Goal: Information Seeking & Learning: Learn about a topic

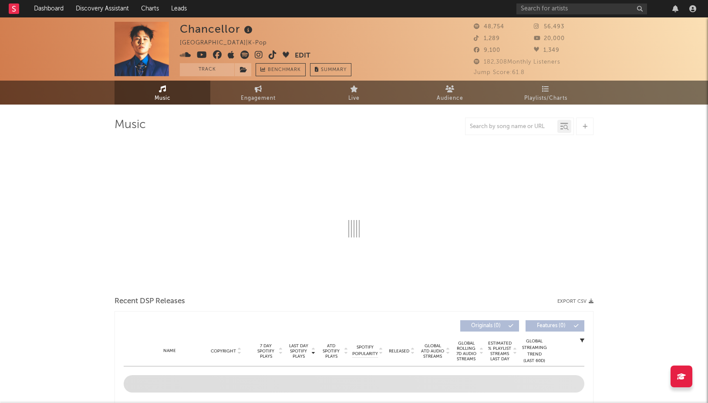
select select "6m"
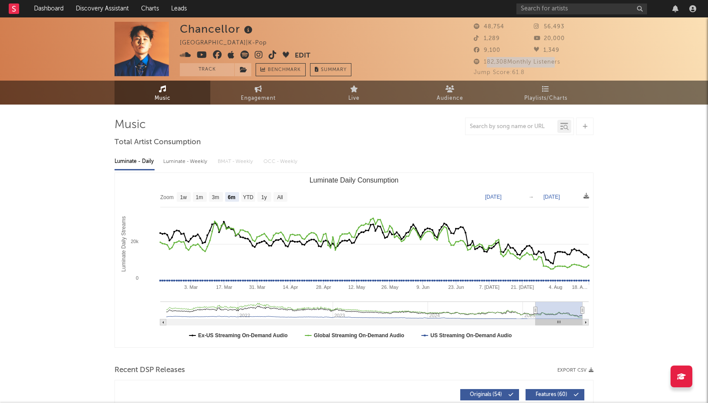
drag, startPoint x: 486, startPoint y: 62, endPoint x: 554, endPoint y: 62, distance: 67.9
click at [554, 62] on span "182,308 Monthly Listeners" at bounding box center [517, 62] width 87 height 6
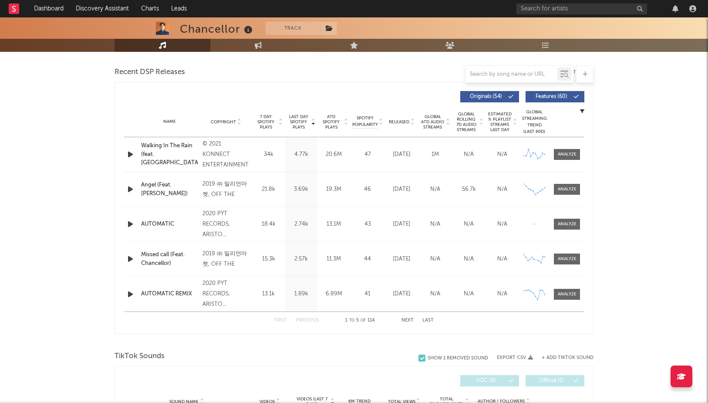
scroll to position [299, 0]
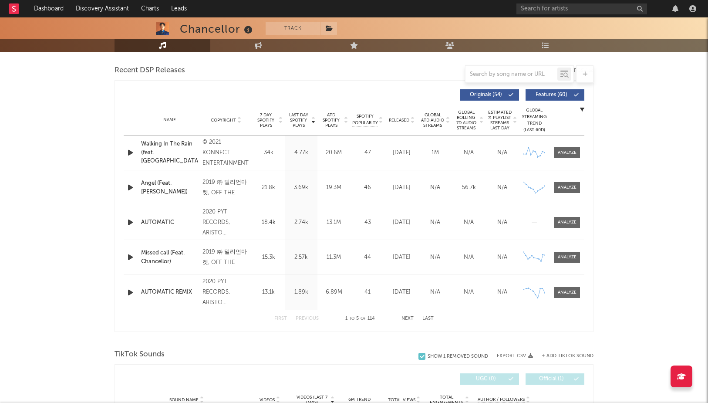
click at [413, 122] on icon at bounding box center [412, 121] width 4 height 3
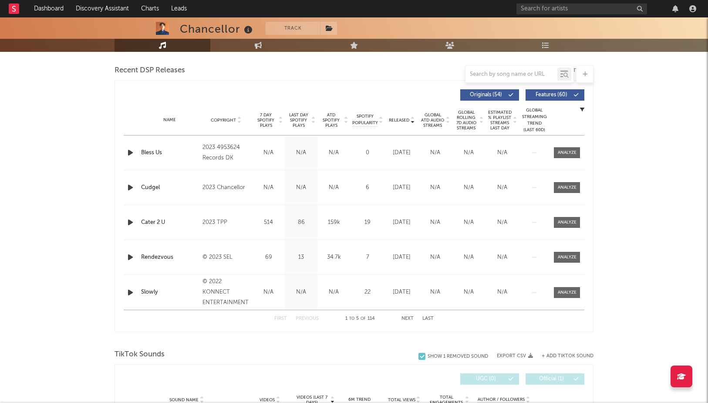
click at [414, 122] on icon at bounding box center [412, 121] width 4 height 3
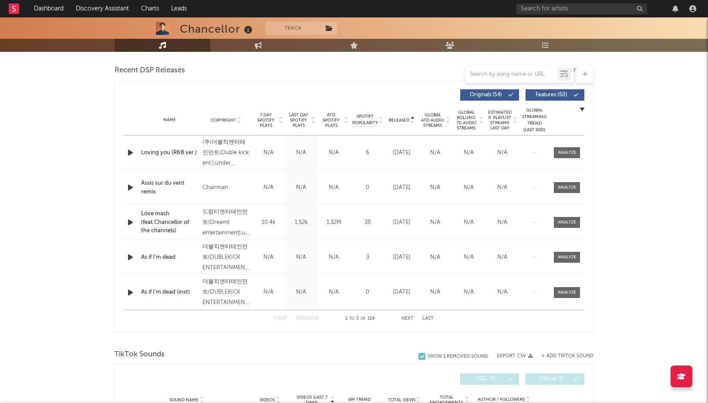
click at [414, 122] on icon at bounding box center [412, 121] width 4 height 3
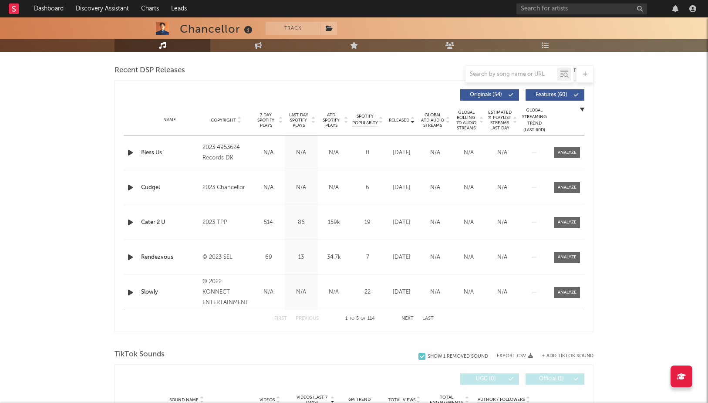
click at [414, 122] on icon at bounding box center [412, 121] width 4 height 3
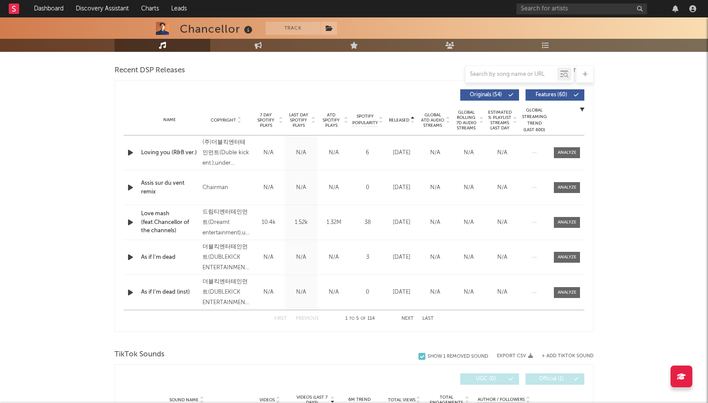
click at [414, 122] on icon at bounding box center [412, 121] width 4 height 3
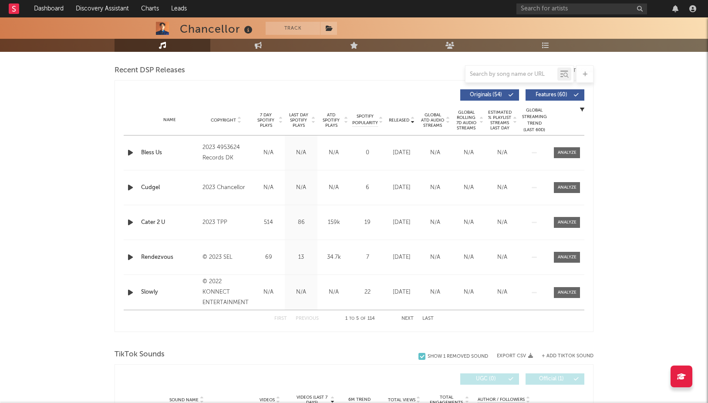
click at [414, 122] on icon at bounding box center [412, 121] width 4 height 3
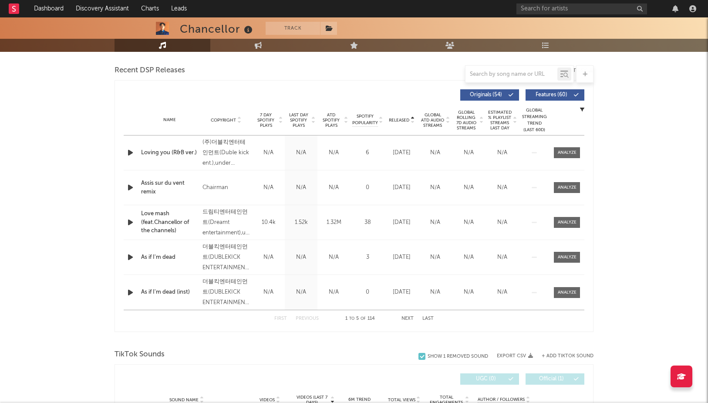
click at [414, 122] on icon at bounding box center [412, 121] width 4 height 3
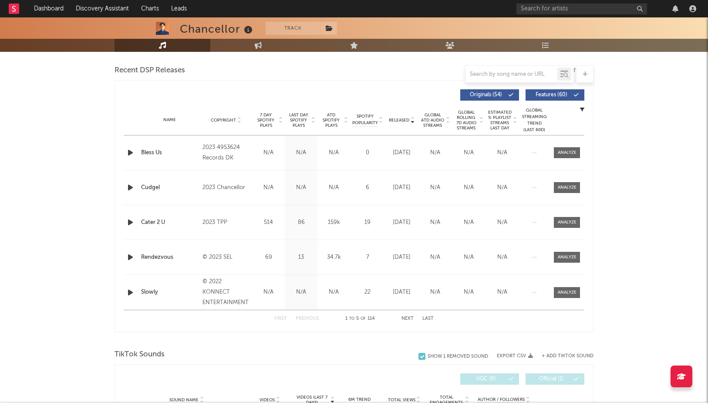
click at [414, 122] on icon at bounding box center [412, 121] width 4 height 3
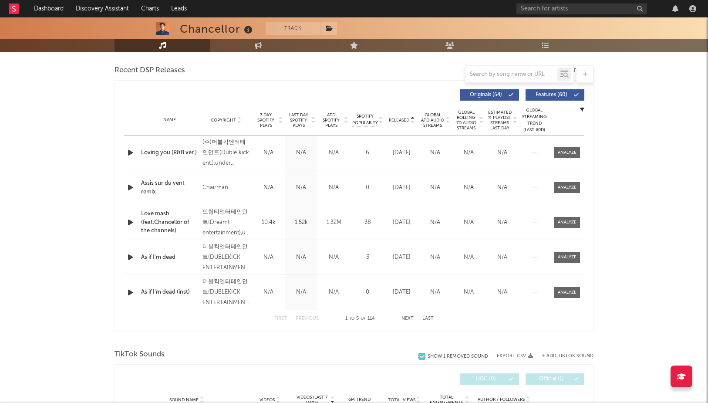
click at [414, 122] on icon at bounding box center [412, 121] width 4 height 3
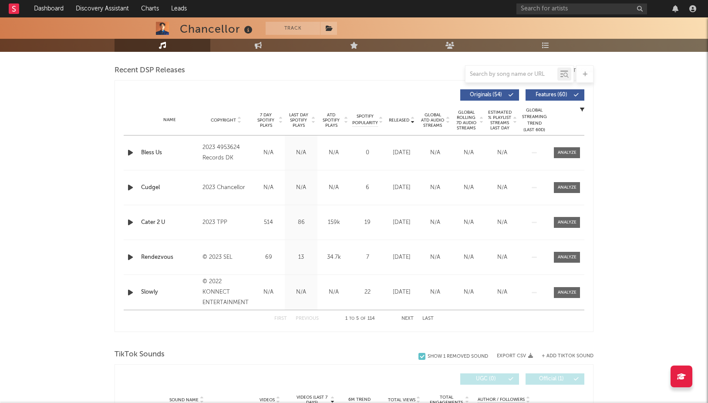
click at [414, 122] on icon at bounding box center [412, 121] width 4 height 3
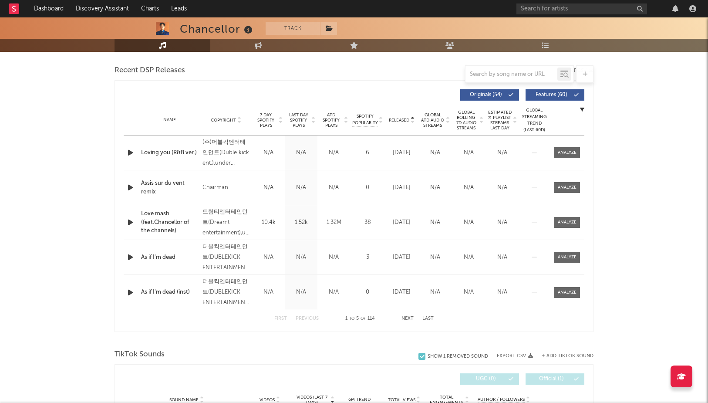
click at [414, 122] on icon at bounding box center [412, 121] width 4 height 3
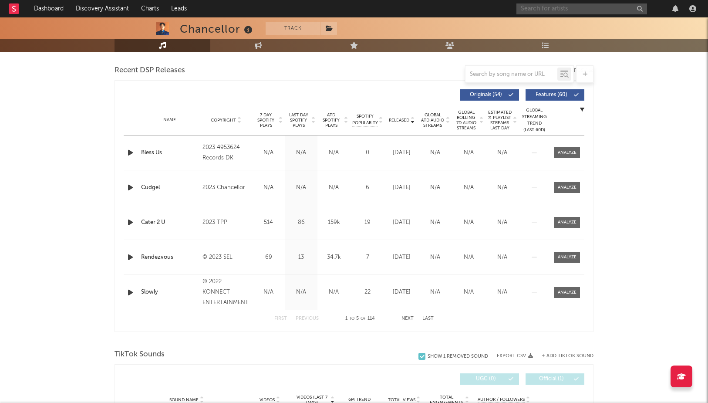
drag, startPoint x: 547, startPoint y: 9, endPoint x: 542, endPoint y: 10, distance: 5.3
click at [547, 9] on input "text" at bounding box center [581, 8] width 131 height 11
type input "[PERSON_NAME]"
click at [533, 29] on div at bounding box center [531, 29] width 20 height 20
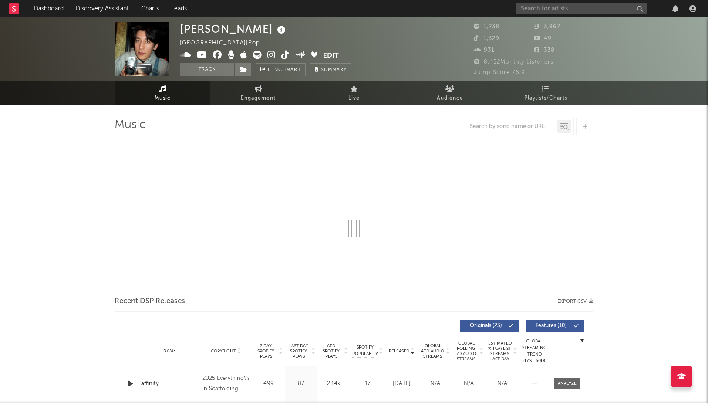
select select "6m"
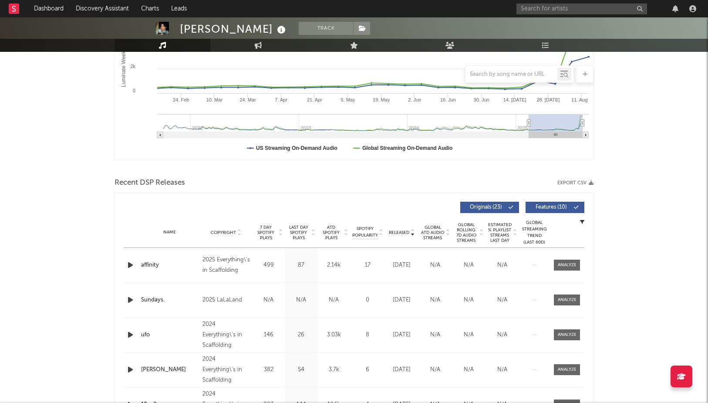
scroll to position [247, 0]
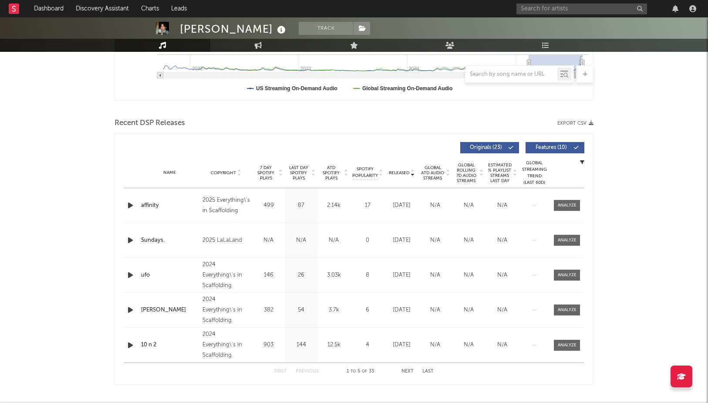
click at [405, 370] on button "Next" at bounding box center [407, 371] width 12 height 5
click at [430, 372] on button "Last" at bounding box center [427, 371] width 11 height 5
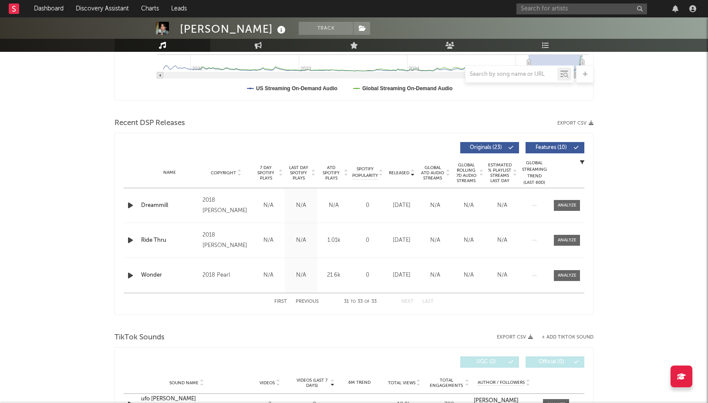
click at [278, 299] on button "First" at bounding box center [280, 301] width 13 height 5
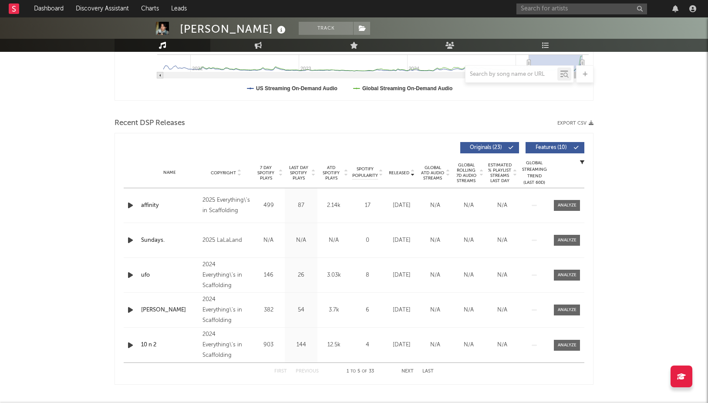
click at [405, 371] on button "Next" at bounding box center [407, 371] width 12 height 5
click at [329, 170] on span "ATD Spotify Plays" at bounding box center [331, 173] width 23 height 16
click at [330, 171] on span "ATD Spotify Plays" at bounding box center [331, 173] width 23 height 16
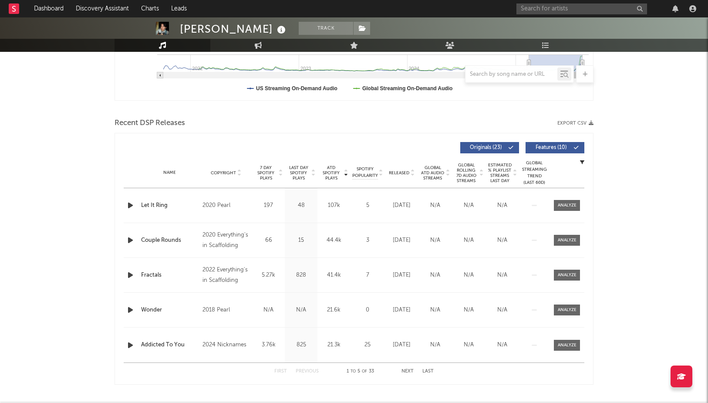
click at [130, 276] on icon "button" at bounding box center [130, 274] width 9 height 11
click at [336, 392] on div at bounding box center [353, 392] width 109 height 2
click at [228, 392] on icon "button" at bounding box center [230, 391] width 4 height 7
click at [559, 275] on div at bounding box center [567, 275] width 19 height 7
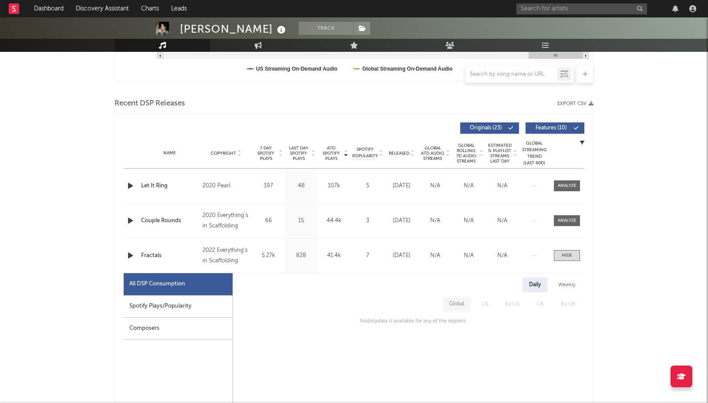
scroll to position [278, 0]
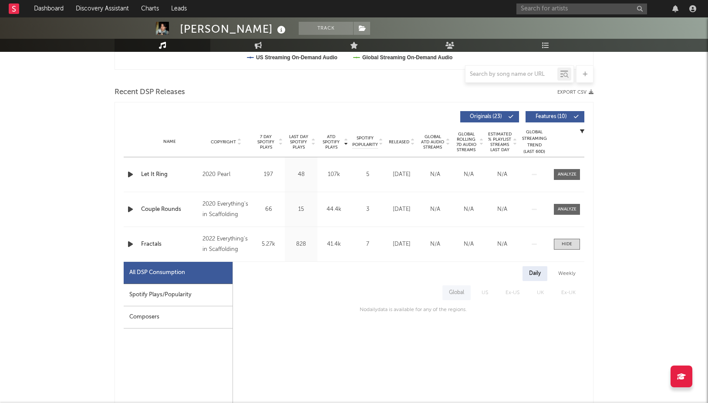
click at [566, 272] on div "Weekly" at bounding box center [567, 273] width 30 height 15
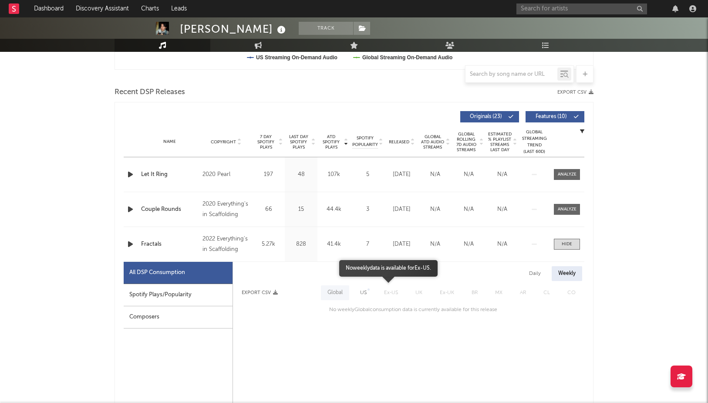
click at [393, 294] on span "Ex-US" at bounding box center [390, 292] width 31 height 15
click at [178, 296] on div "Spotify Plays/Popularity" at bounding box center [178, 295] width 109 height 22
select select "6m"
select select "1w"
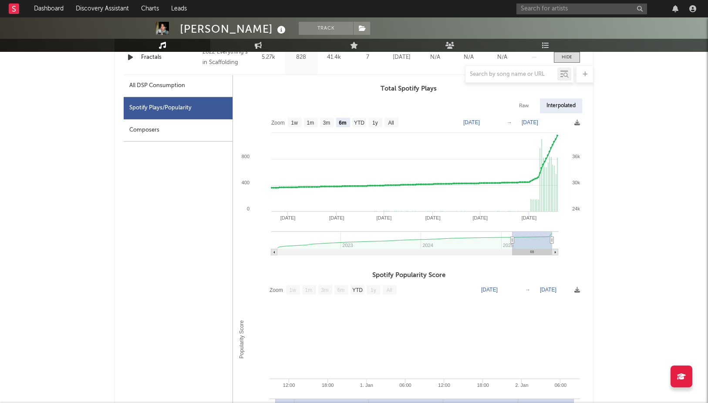
scroll to position [320, 0]
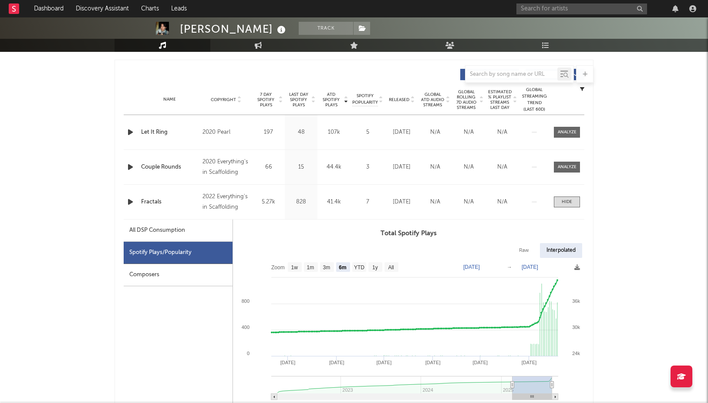
click at [128, 133] on icon "button" at bounding box center [130, 132] width 9 height 11
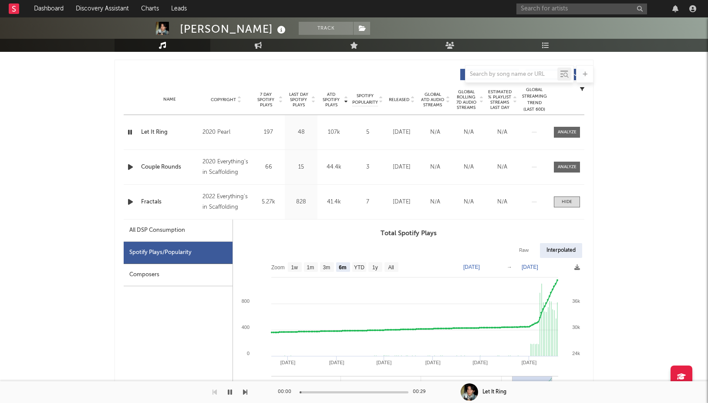
click at [128, 133] on icon "button" at bounding box center [130, 132] width 8 height 11
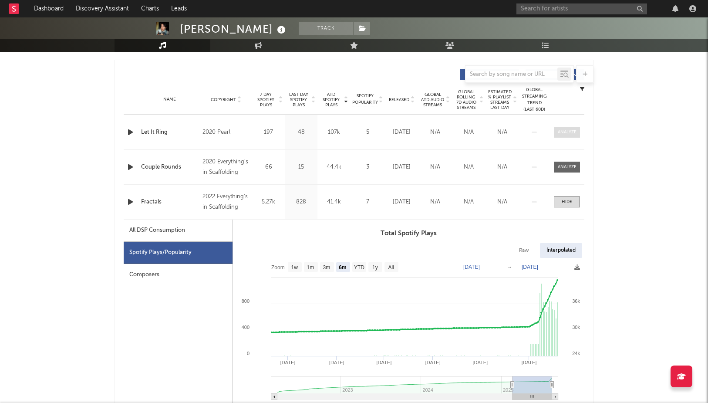
click at [560, 133] on div at bounding box center [567, 132] width 19 height 7
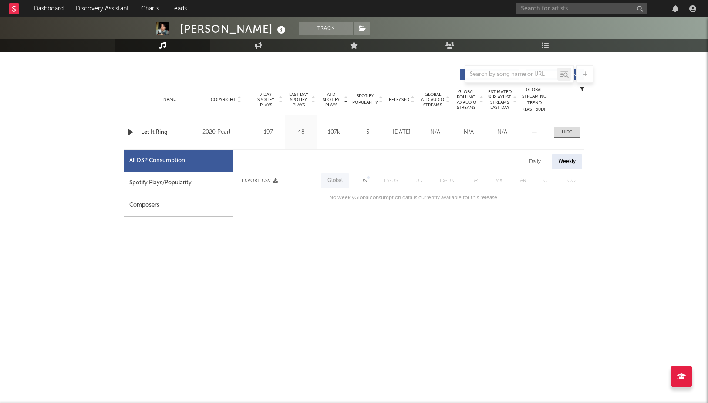
click at [175, 185] on div "Spotify Plays/Popularity" at bounding box center [178, 183] width 109 height 22
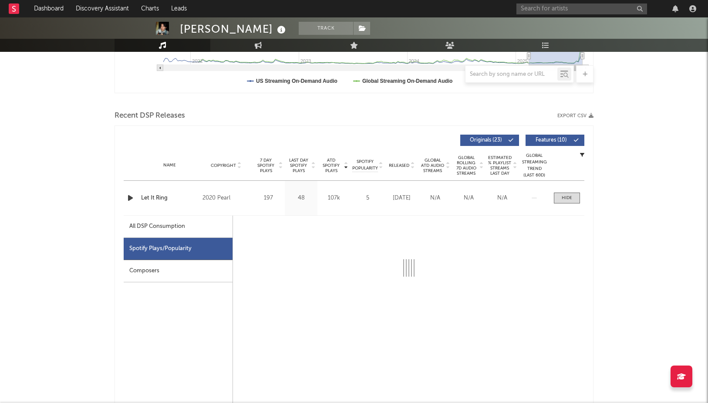
scroll to position [242, 0]
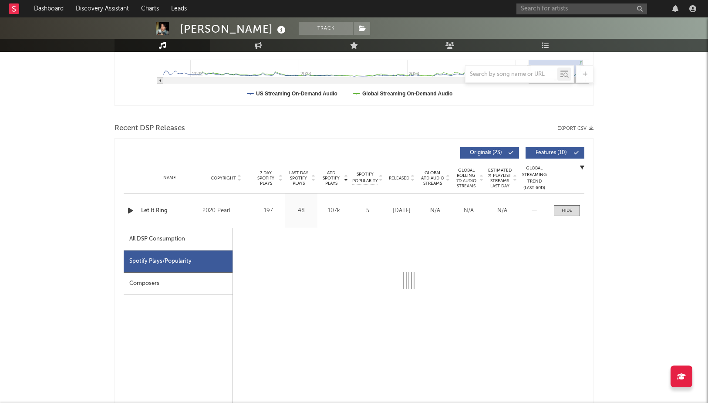
click at [153, 283] on div "Composers" at bounding box center [178, 283] width 109 height 22
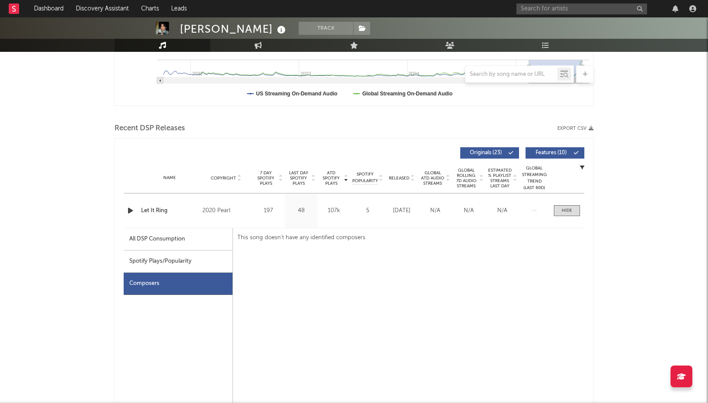
click at [154, 265] on div "Spotify Plays/Popularity" at bounding box center [178, 261] width 109 height 22
select select "6m"
select select "1w"
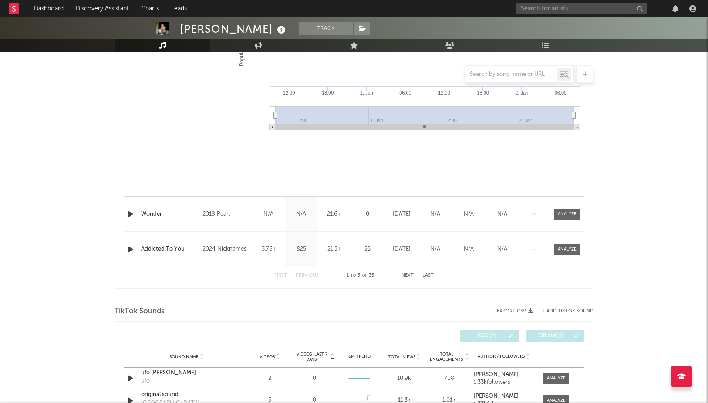
scroll to position [1180, 0]
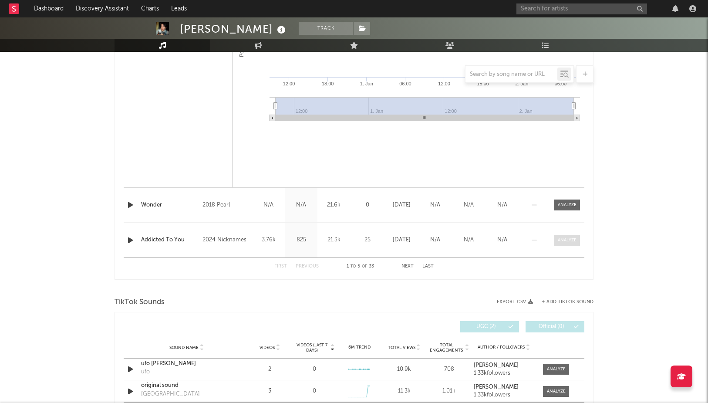
click at [569, 242] on div at bounding box center [567, 240] width 19 height 7
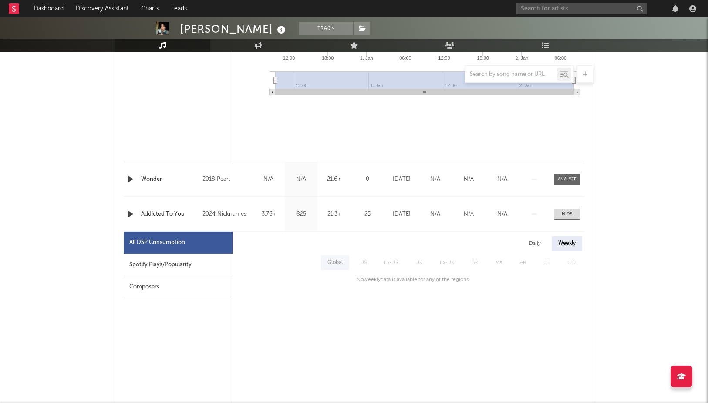
scroll to position [1270, 0]
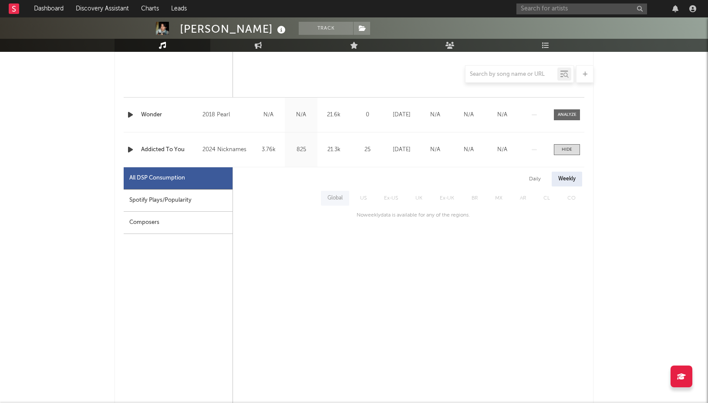
click at [174, 206] on div "Spotify Plays/Popularity" at bounding box center [178, 200] width 109 height 22
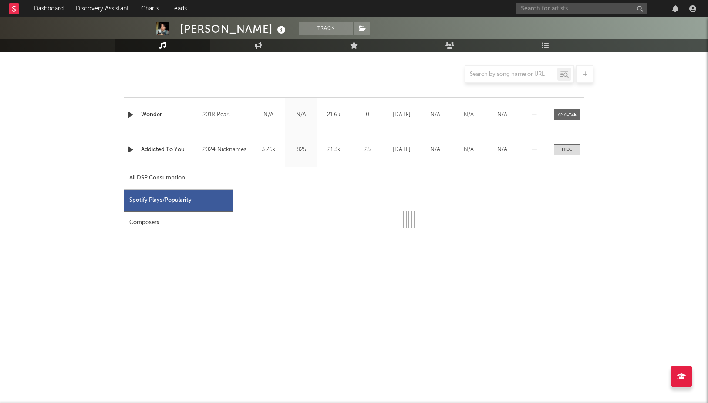
select select "6m"
select select "1w"
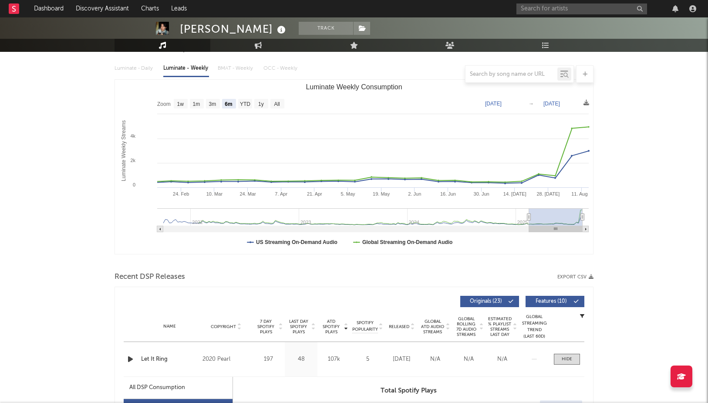
scroll to position [0, 0]
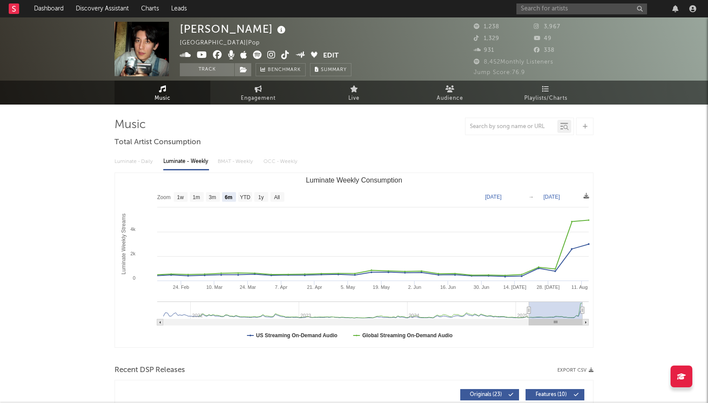
click at [344, 134] on div at bounding box center [353, 126] width 479 height 17
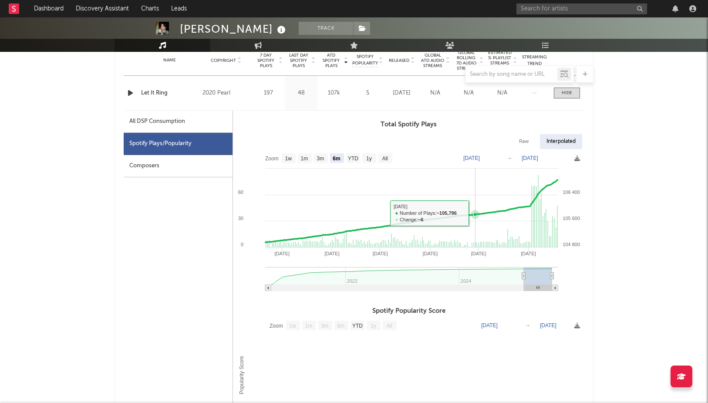
scroll to position [360, 0]
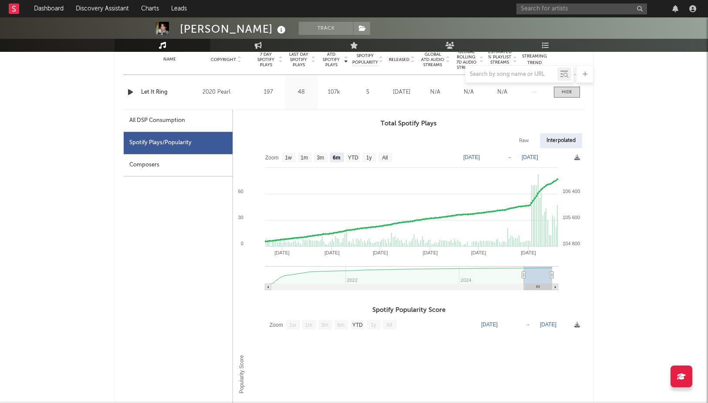
click at [149, 163] on div "Composers" at bounding box center [178, 165] width 109 height 22
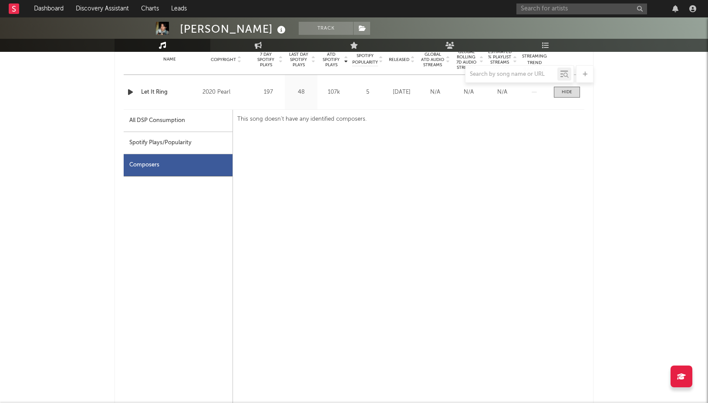
click at [164, 119] on div "All DSP Consumption" at bounding box center [157, 120] width 56 height 10
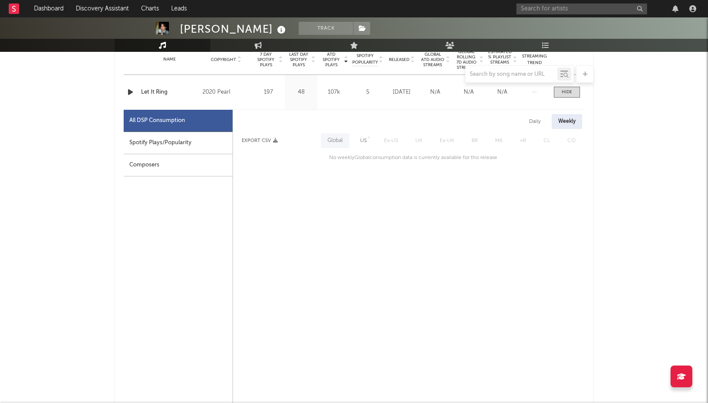
click at [365, 143] on div "US" at bounding box center [363, 140] width 7 height 10
select select "6m"
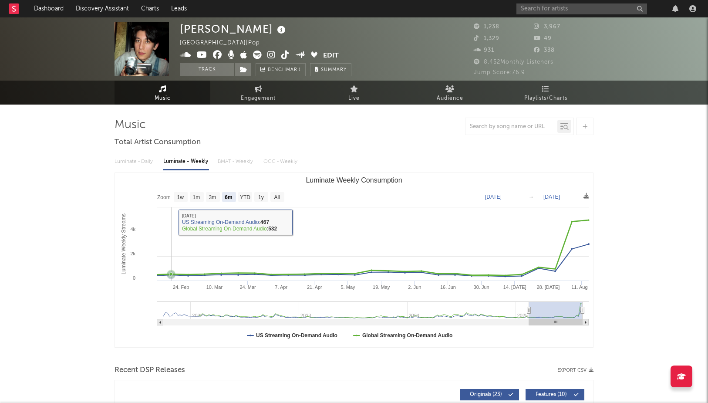
scroll to position [0, 0]
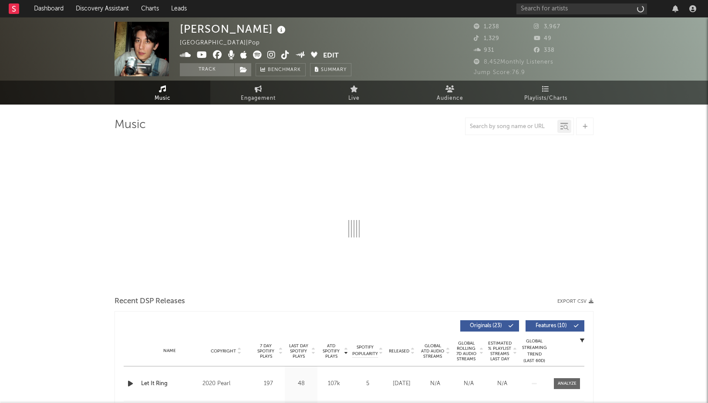
select select "6m"
